Goal: Information Seeking & Learning: Understand process/instructions

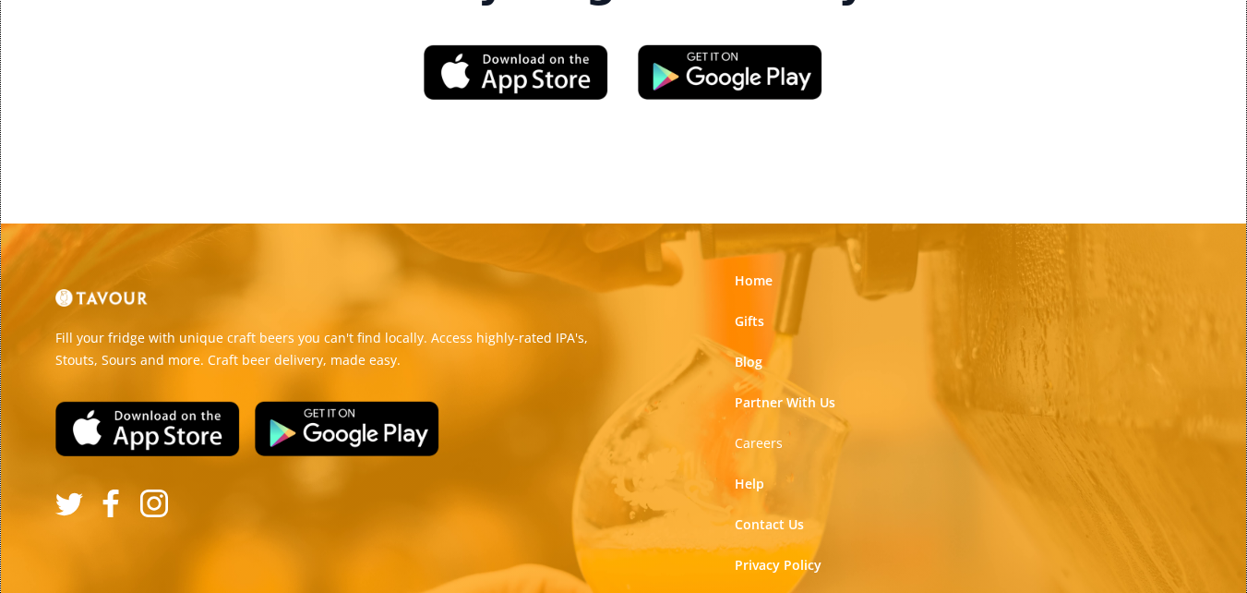
scroll to position [2902, 0]
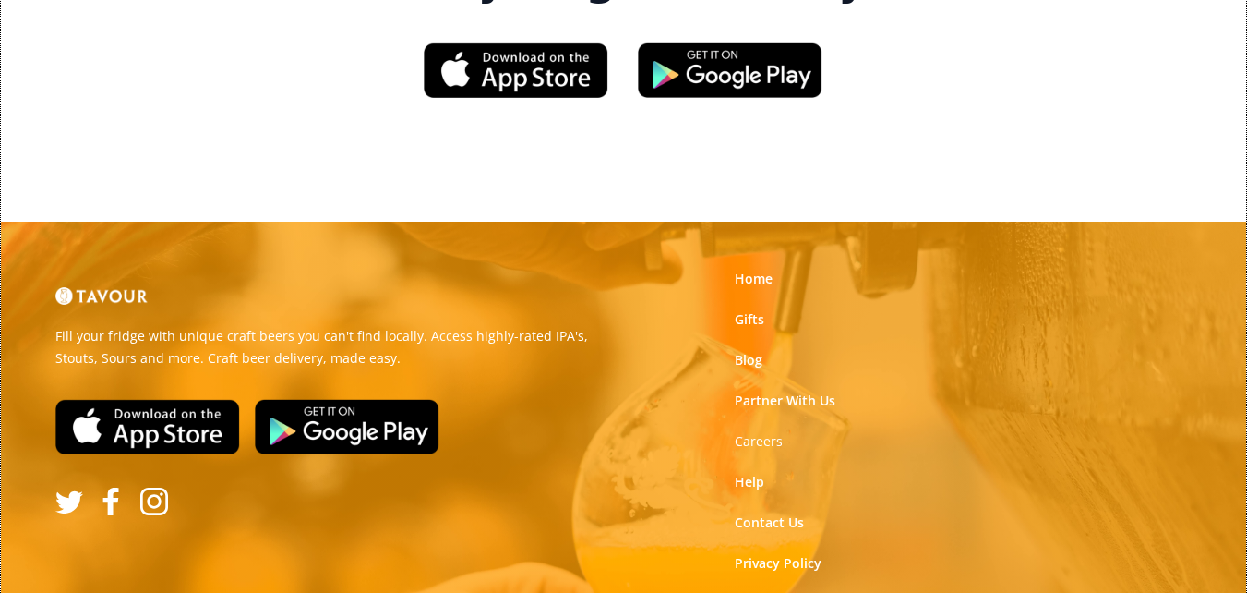
click at [798, 592] on link "Terms of Use" at bounding box center [776, 604] width 82 height 18
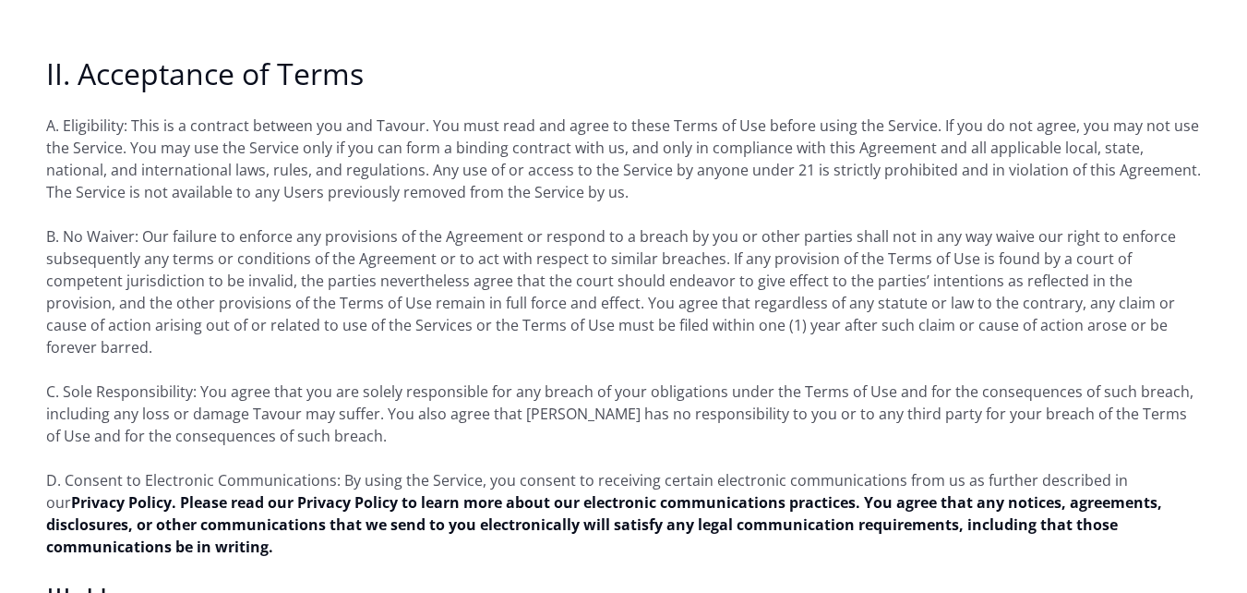
scroll to position [1662, 0]
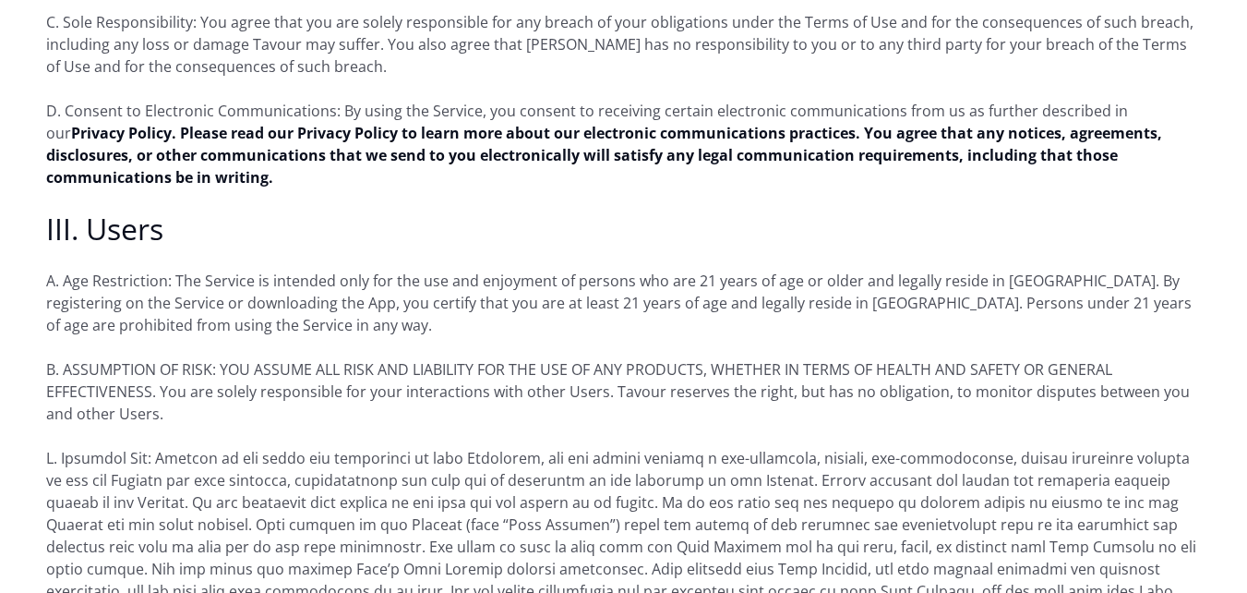
click at [246, 100] on p "D. Consent to Electronic Communications: By using the Service, you consent to r…" at bounding box center [623, 144] width 1155 height 89
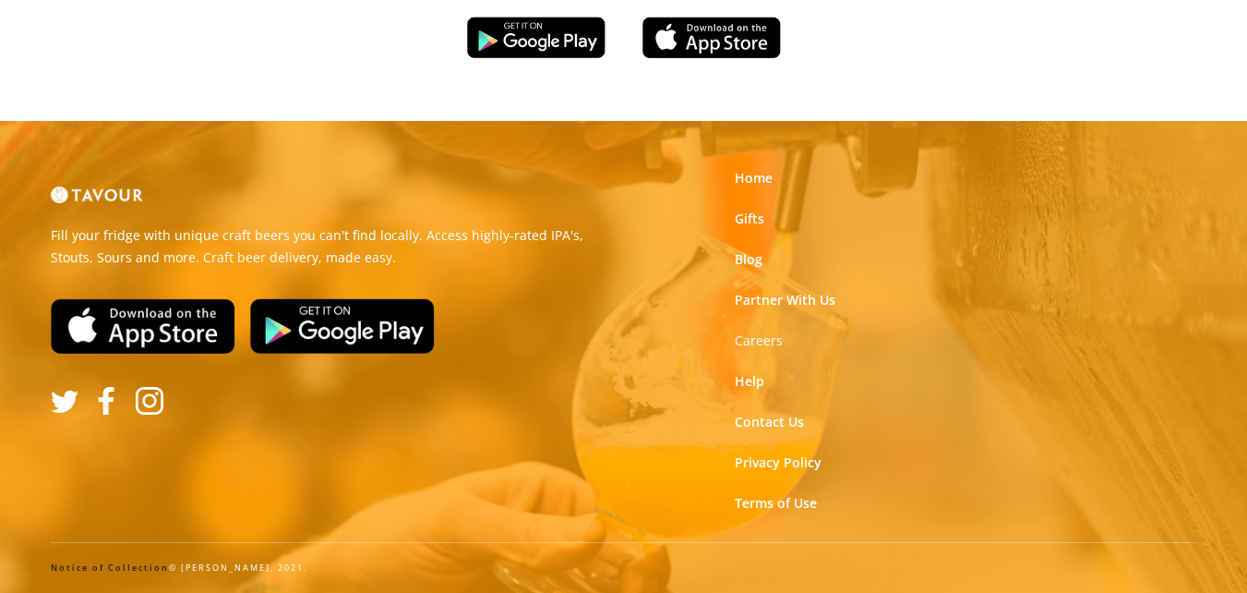
click at [103, 566] on link "Notice of Collection" at bounding box center [110, 567] width 118 height 12
